Goal: Navigation & Orientation: Find specific page/section

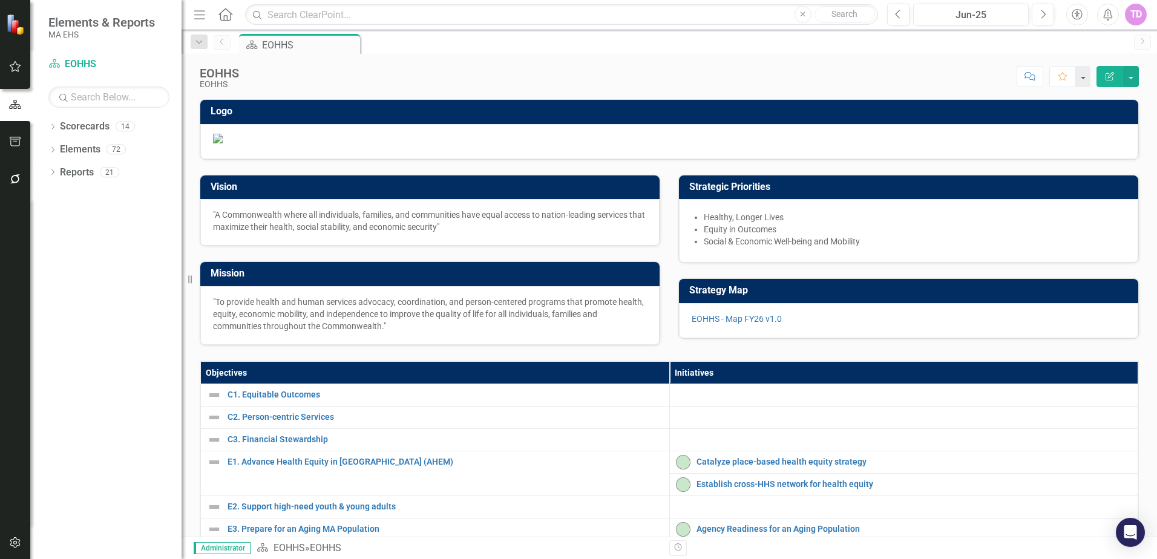
scroll to position [1, 0]
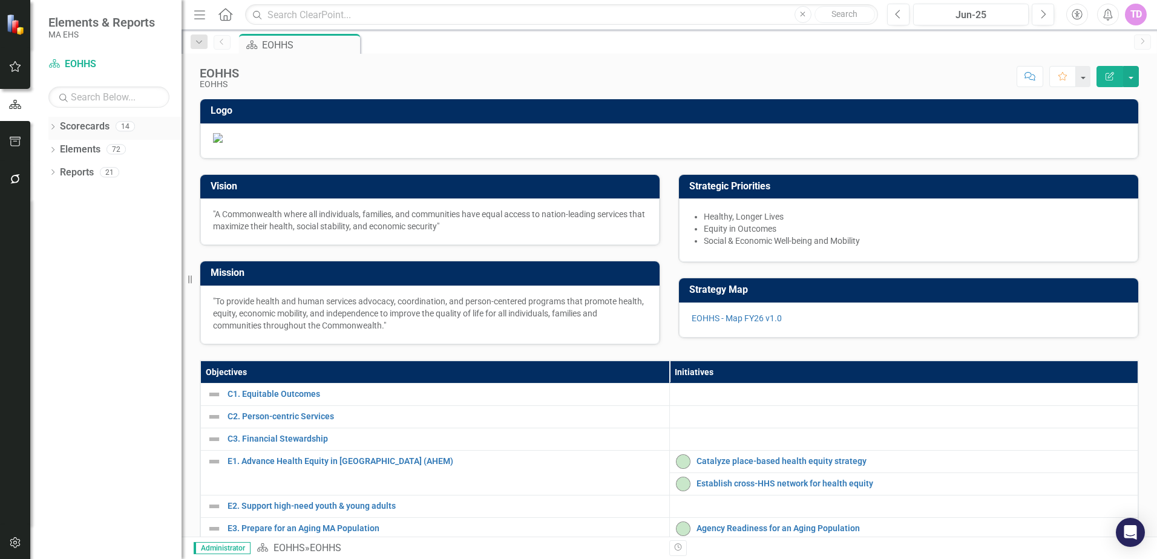
click at [52, 131] on icon "Dropdown" at bounding box center [52, 128] width 8 height 7
click at [64, 150] on div "Dropdown" at bounding box center [60, 150] width 12 height 10
click at [115, 419] on link "ORI" at bounding box center [130, 425] width 103 height 14
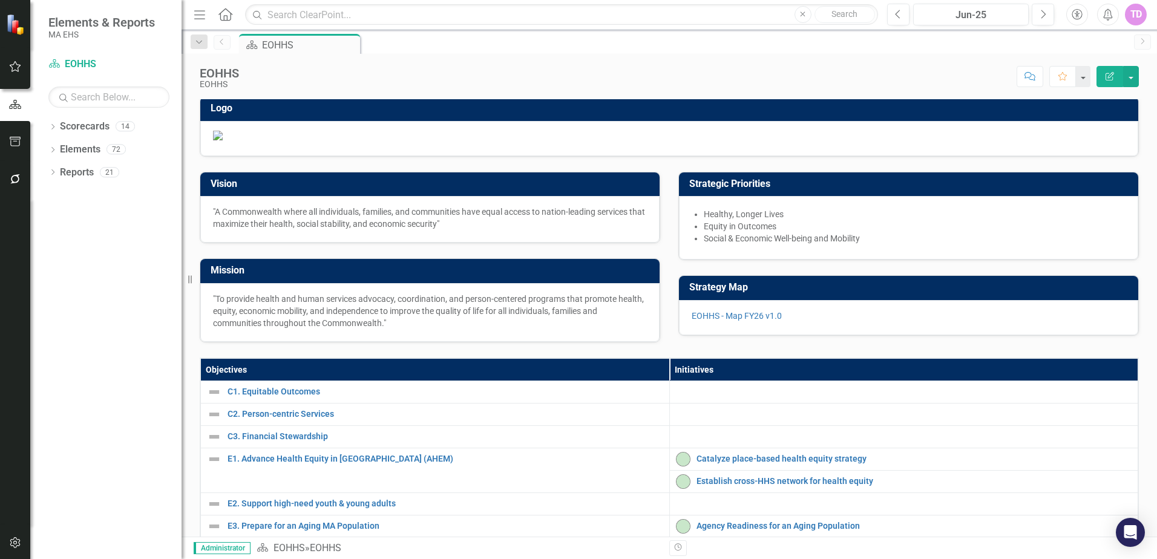
scroll to position [4, 0]
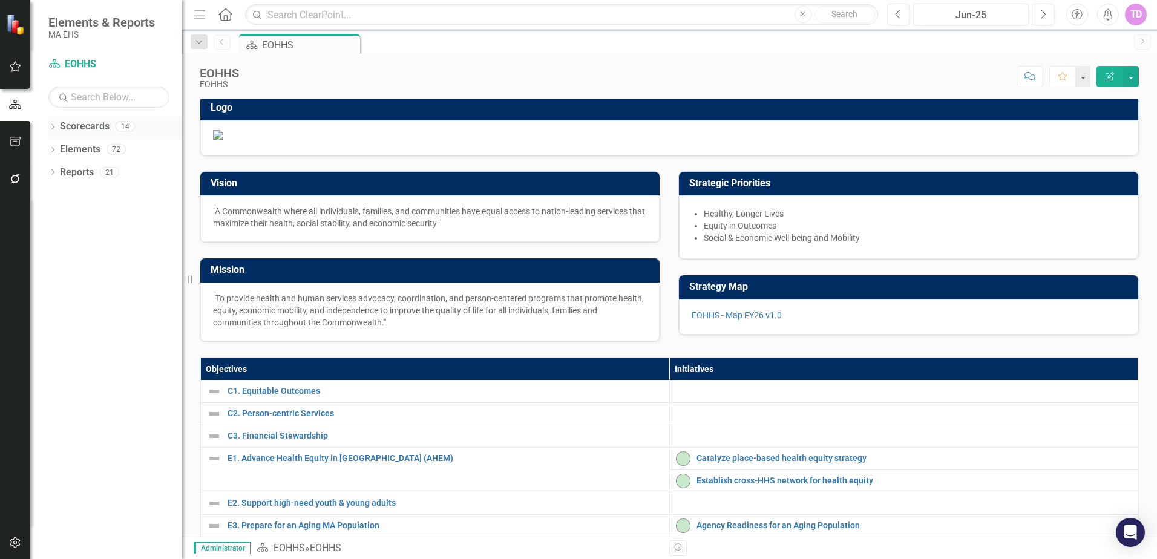
click at [64, 128] on link "Scorecards" at bounding box center [85, 127] width 50 height 14
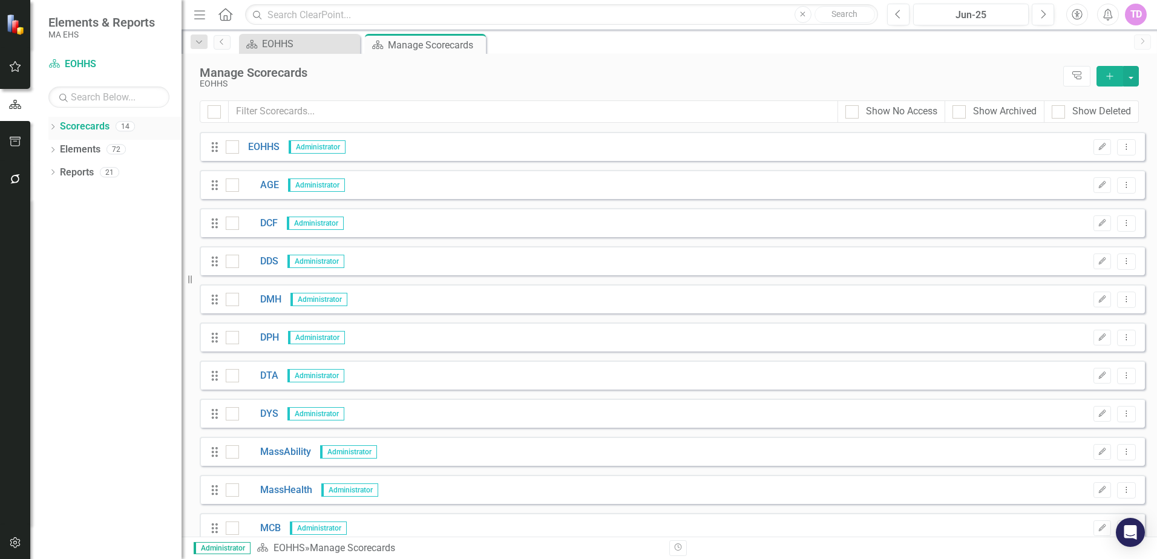
click at [55, 129] on icon "Dropdown" at bounding box center [52, 128] width 8 height 7
click at [61, 149] on icon at bounding box center [59, 149] width 3 height 6
click at [96, 423] on link "ORI" at bounding box center [130, 425] width 103 height 14
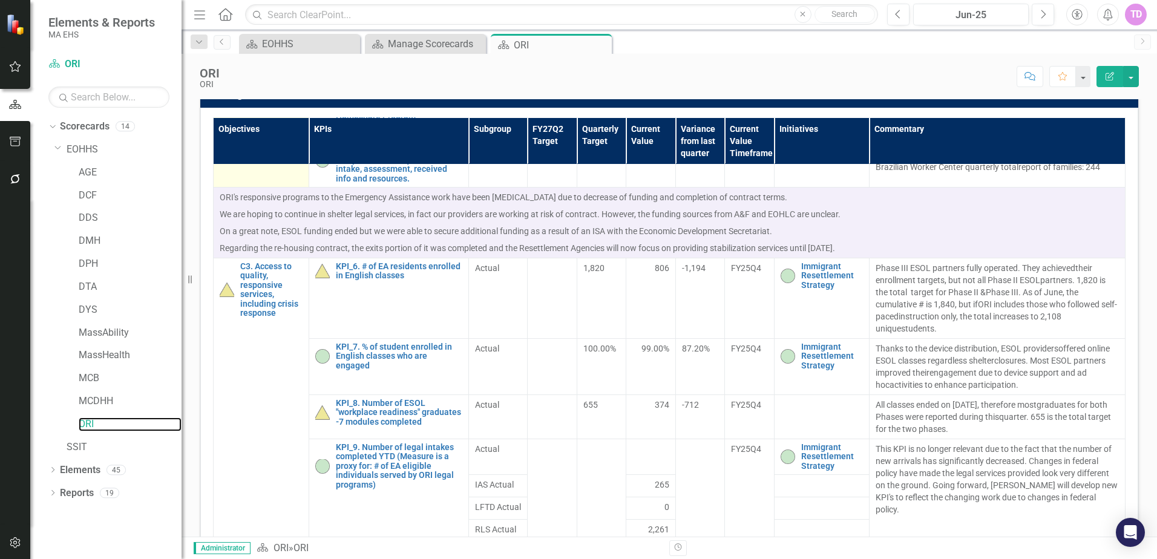
scroll to position [272, 0]
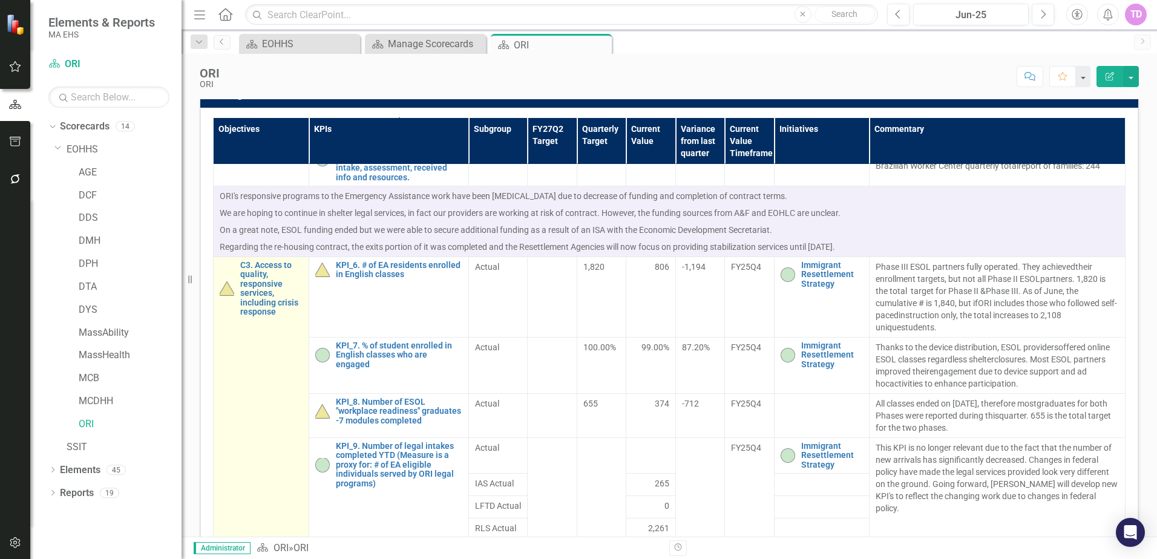
click at [262, 528] on td "C3. Access to quality, responsive services, including crisis response Link Map …" at bounding box center [262, 421] width 96 height 328
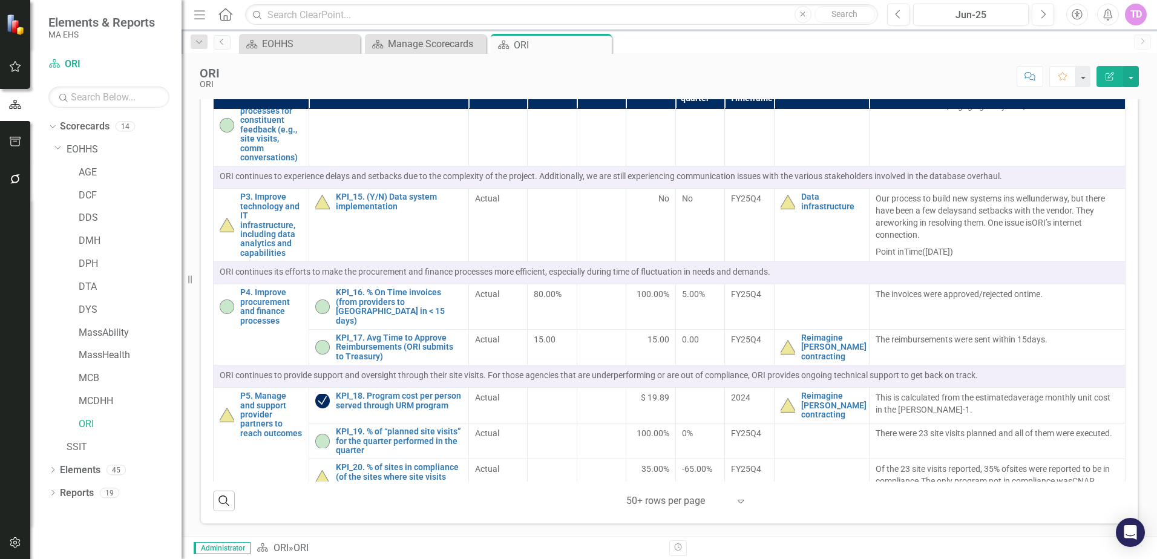
scroll to position [1495, 0]
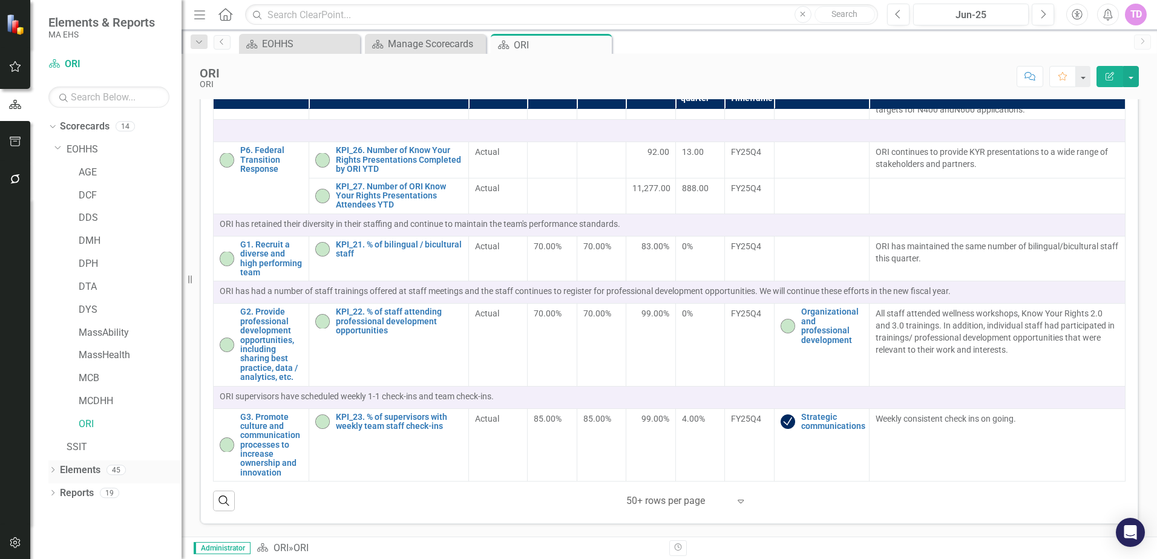
click at [53, 477] on div "Dropdown" at bounding box center [52, 472] width 8 height 10
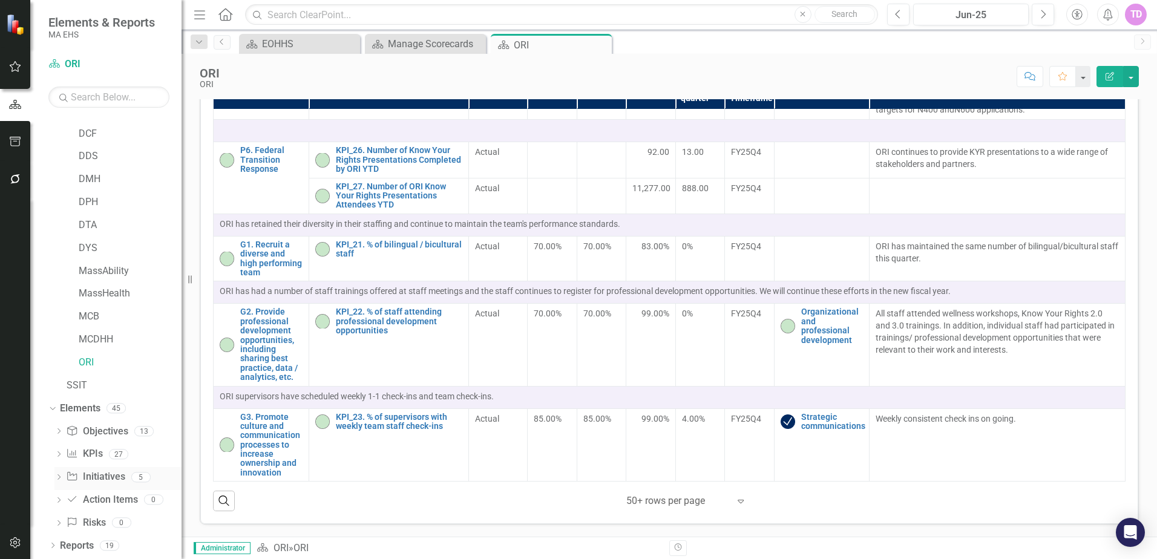
click at [100, 483] on link "Initiative Initiatives" at bounding box center [95, 477] width 59 height 14
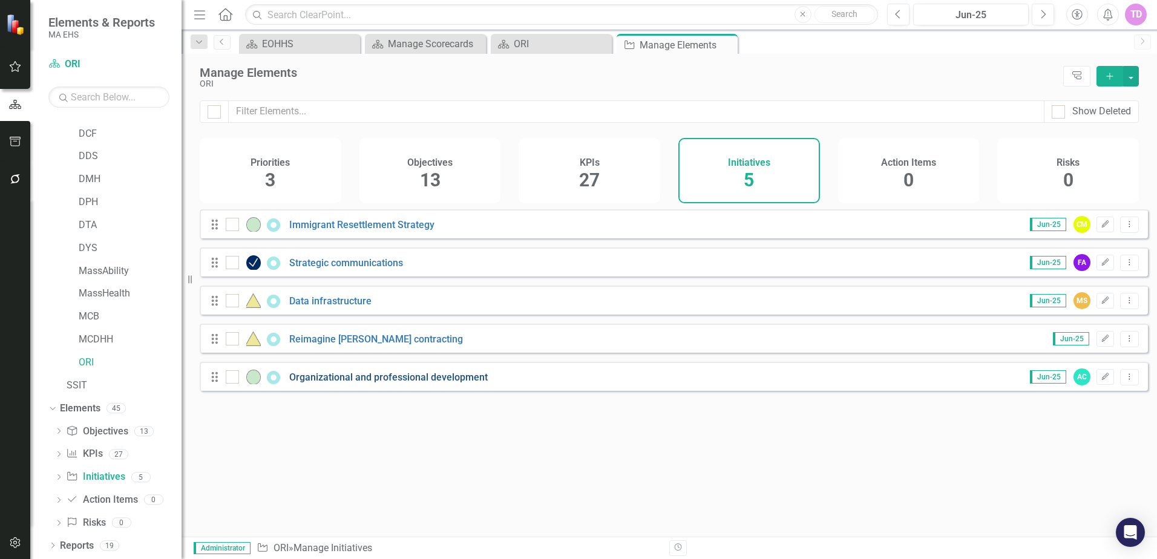
click at [375, 383] on link "Organizational and professional development" at bounding box center [388, 378] width 199 height 12
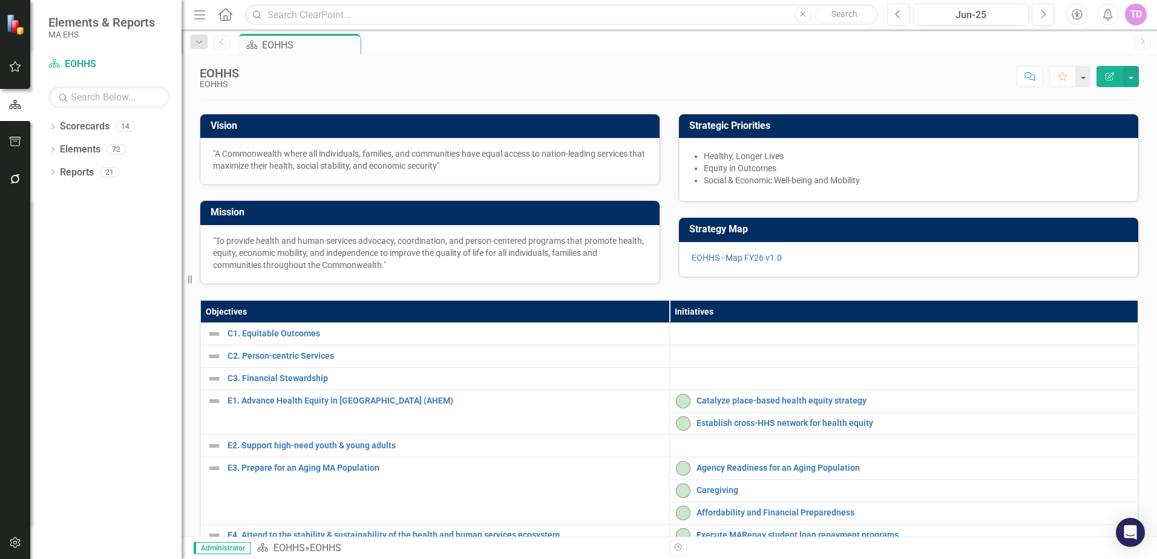
scroll to position [61, 0]
click at [54, 130] on icon "Dropdown" at bounding box center [52, 128] width 8 height 7
click at [61, 149] on icon at bounding box center [59, 149] width 3 height 6
click at [97, 423] on link "ORI" at bounding box center [130, 425] width 103 height 14
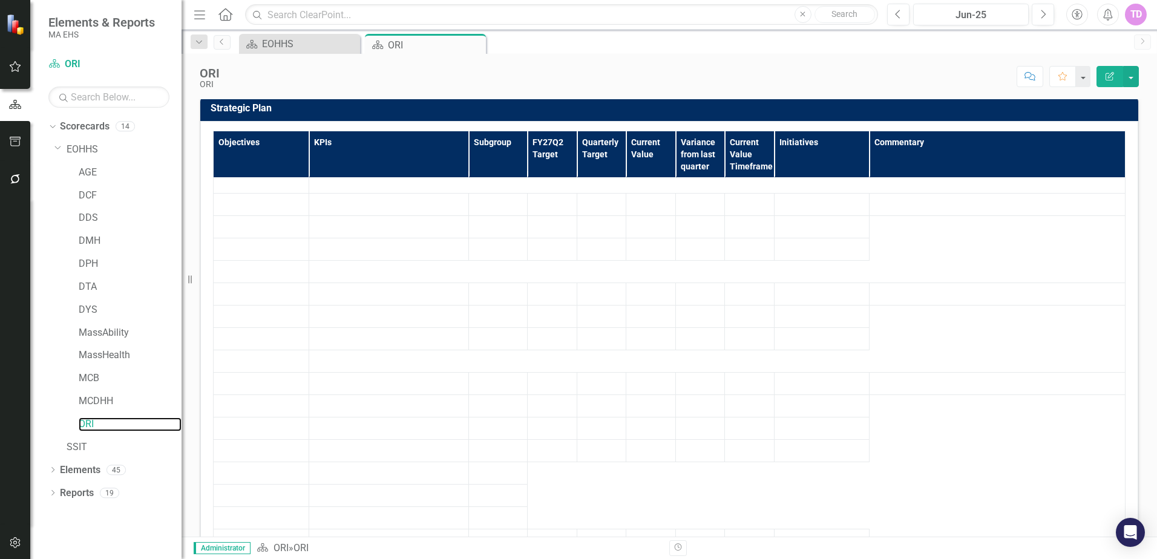
scroll to position [7, 0]
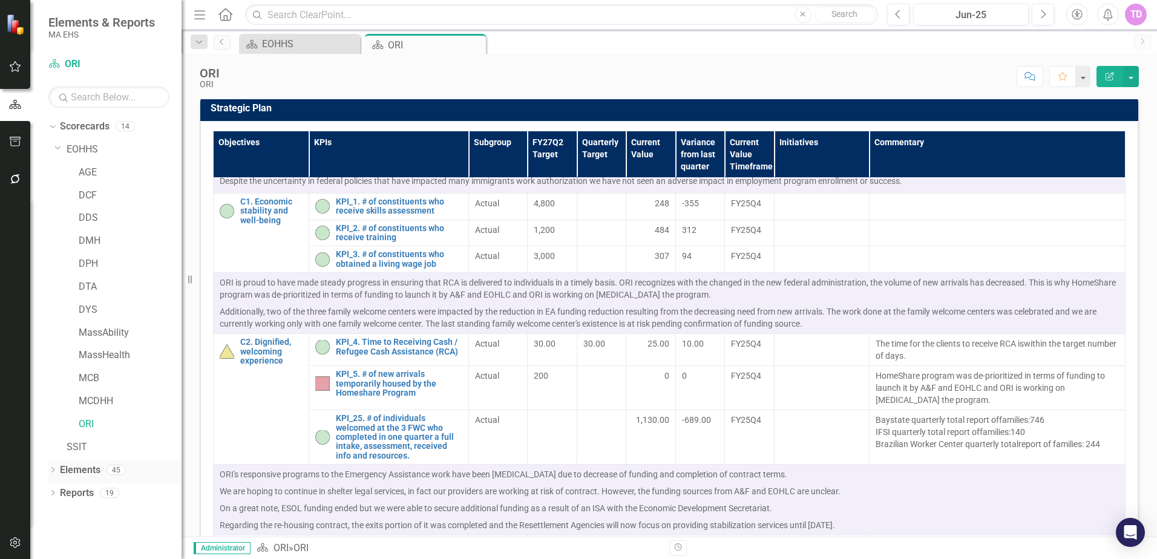
click at [94, 469] on link "Elements" at bounding box center [80, 471] width 41 height 14
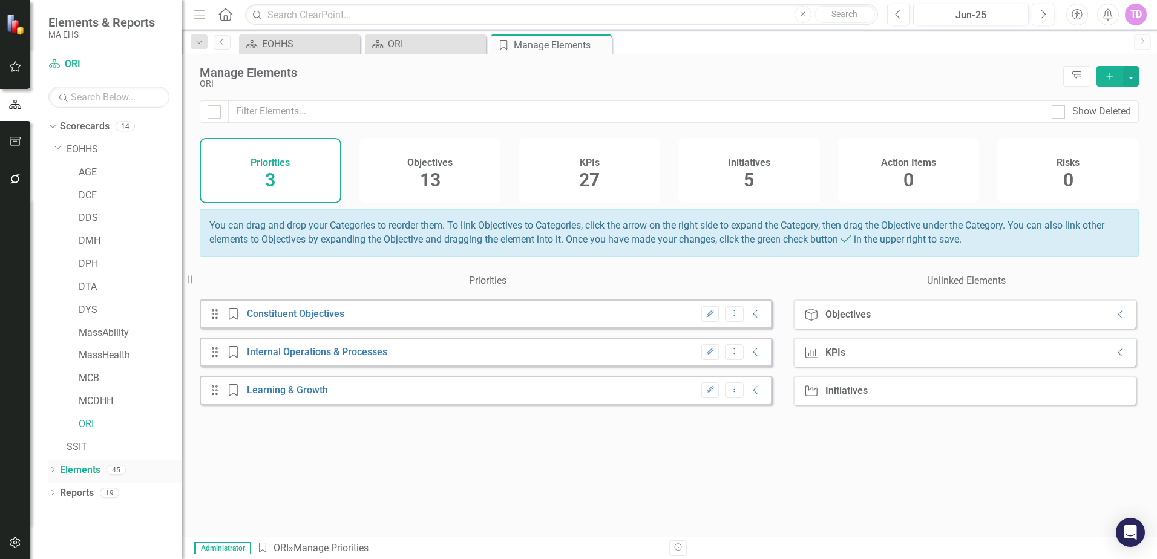
click at [48, 466] on div "Dropdown Elements 45" at bounding box center [114, 472] width 133 height 23
drag, startPoint x: 48, startPoint y: 466, endPoint x: 53, endPoint y: 476, distance: 11.4
click at [53, 476] on div "Dropdown" at bounding box center [52, 472] width 8 height 10
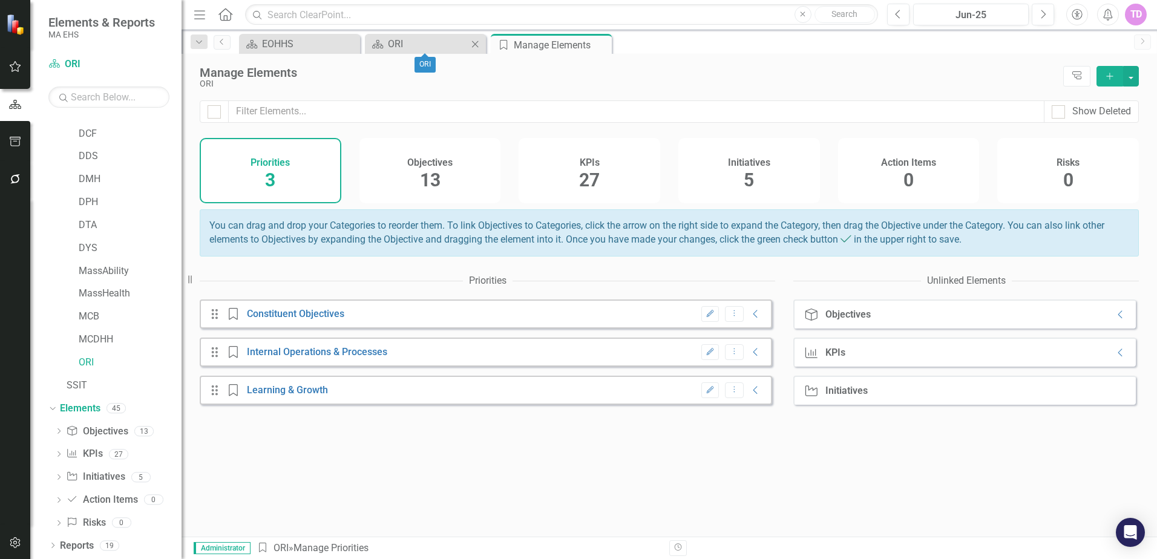
click at [440, 36] on div "Scorecard ORI Close" at bounding box center [425, 44] width 121 height 20
click at [79, 545] on link "Reports" at bounding box center [77, 546] width 34 height 14
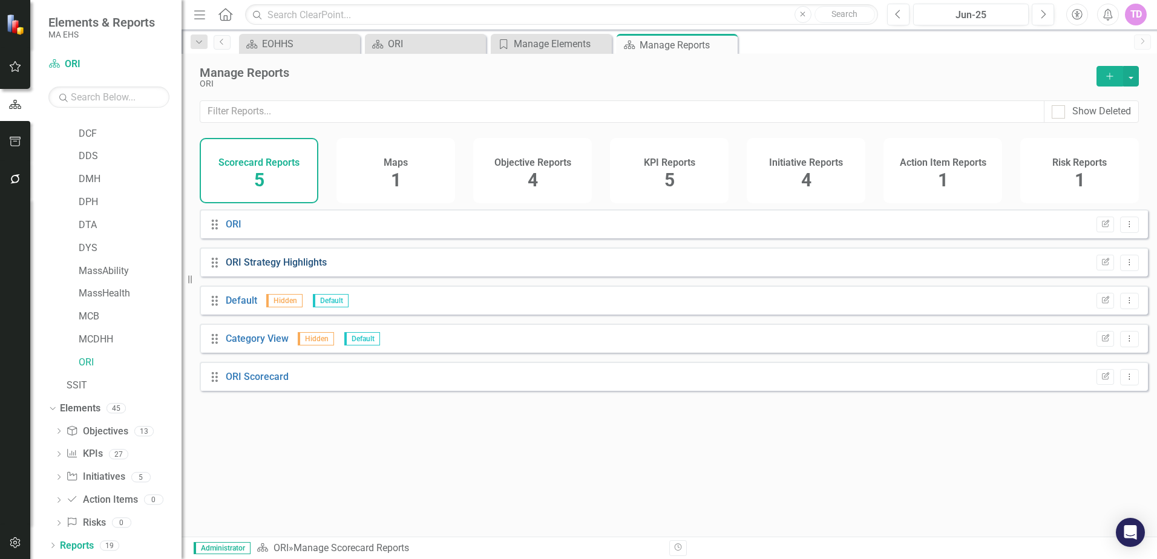
click at [292, 268] on link "ORI Strategy Highlights" at bounding box center [276, 263] width 101 height 12
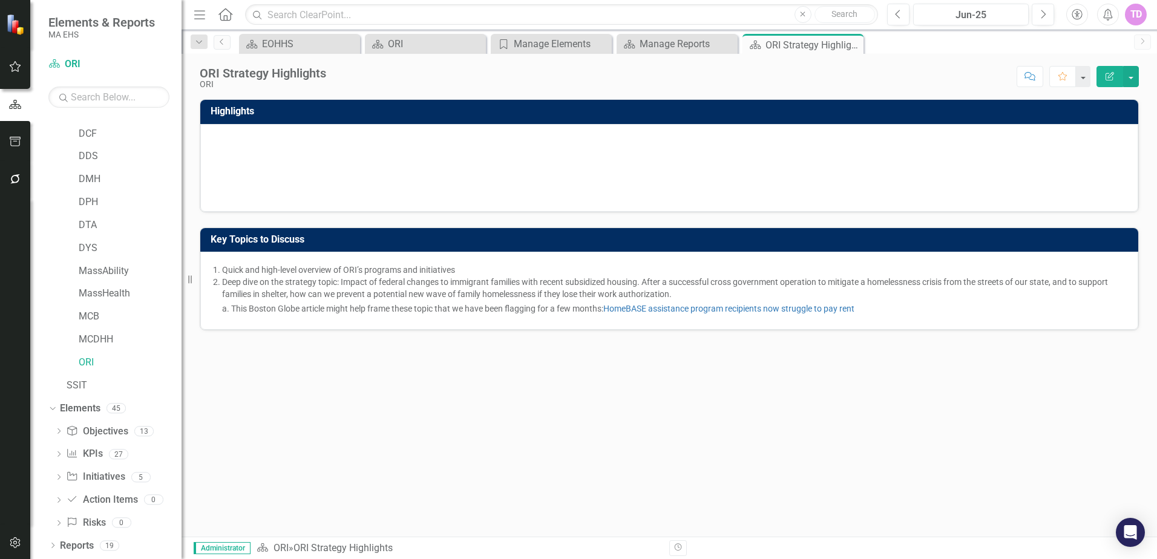
click at [446, 223] on div "Key Topics to Discuss Quick and high-level overview of ORI’s programs and initi…" at bounding box center [670, 271] width 958 height 119
click at [452, 314] on li "This Boston Globe article might help frame these topic that we have been flaggi…" at bounding box center [678, 309] width 895 height 12
